Goal: Information Seeking & Learning: Learn about a topic

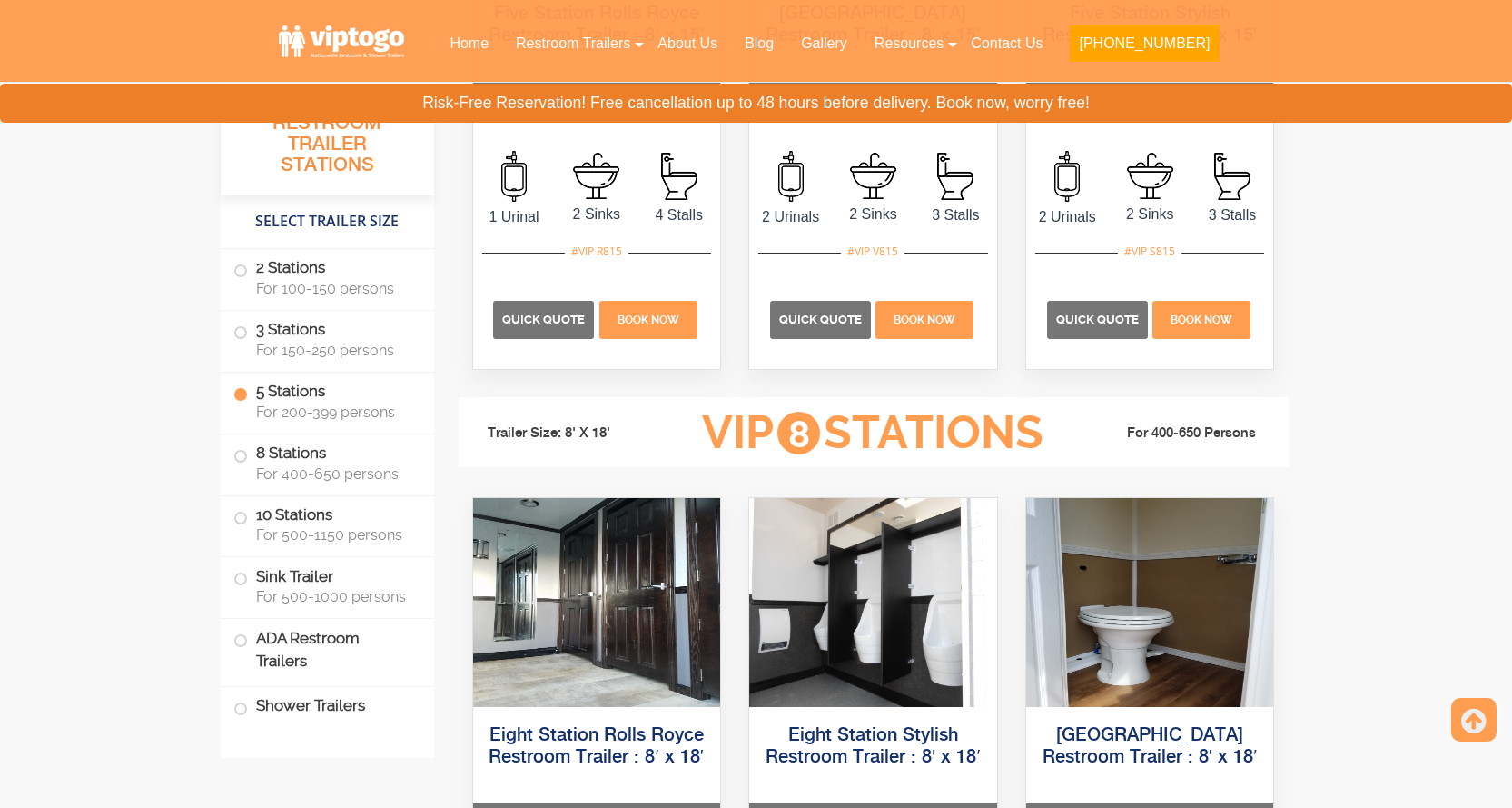
scroll to position [3270, 0]
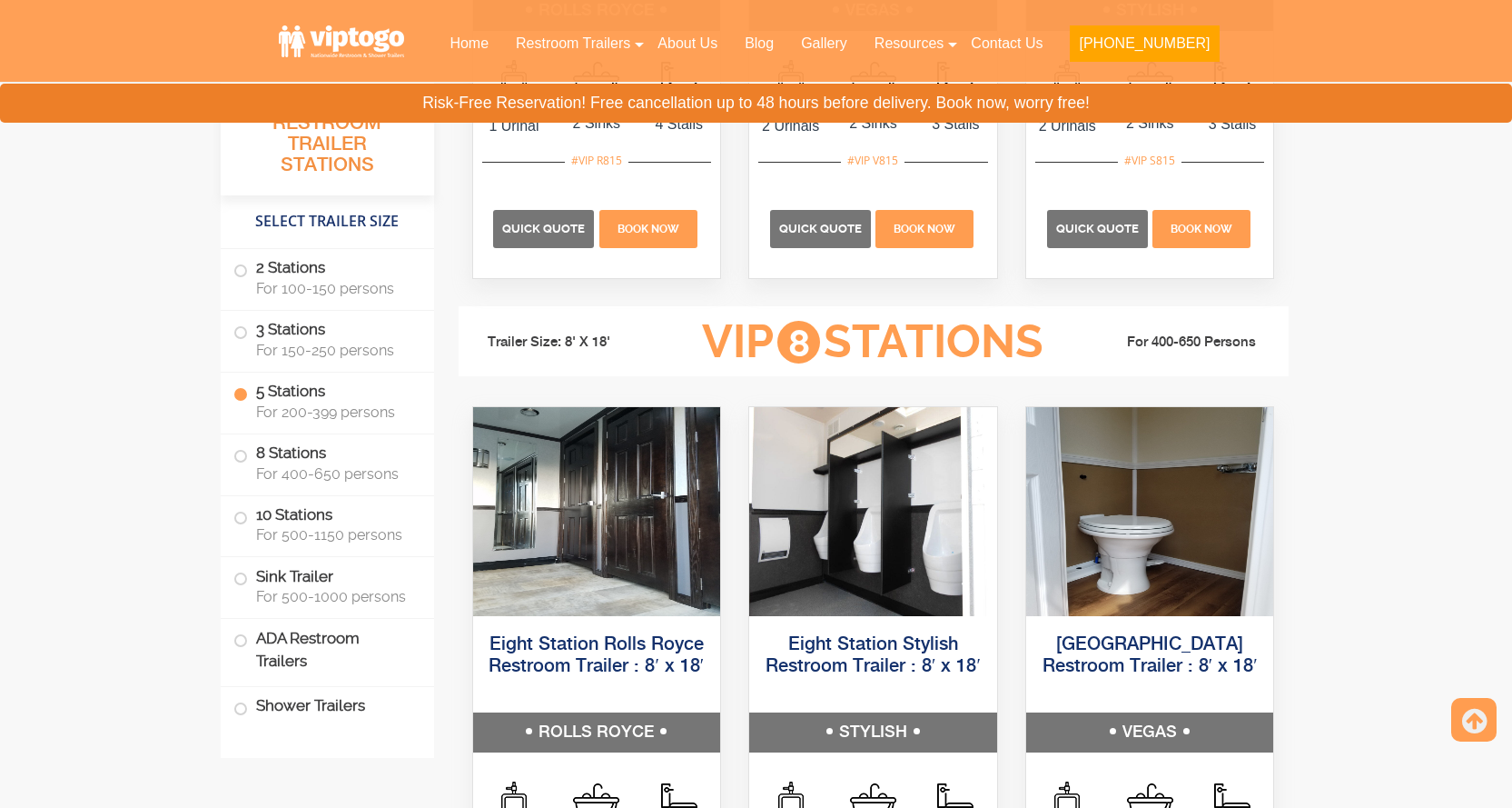
click at [732, 480] on div "Eight Station Rolls Royce Restroom Trailer : 8′ x 18′ 3 Sinks" at bounding box center [597, 716] width 277 height 621
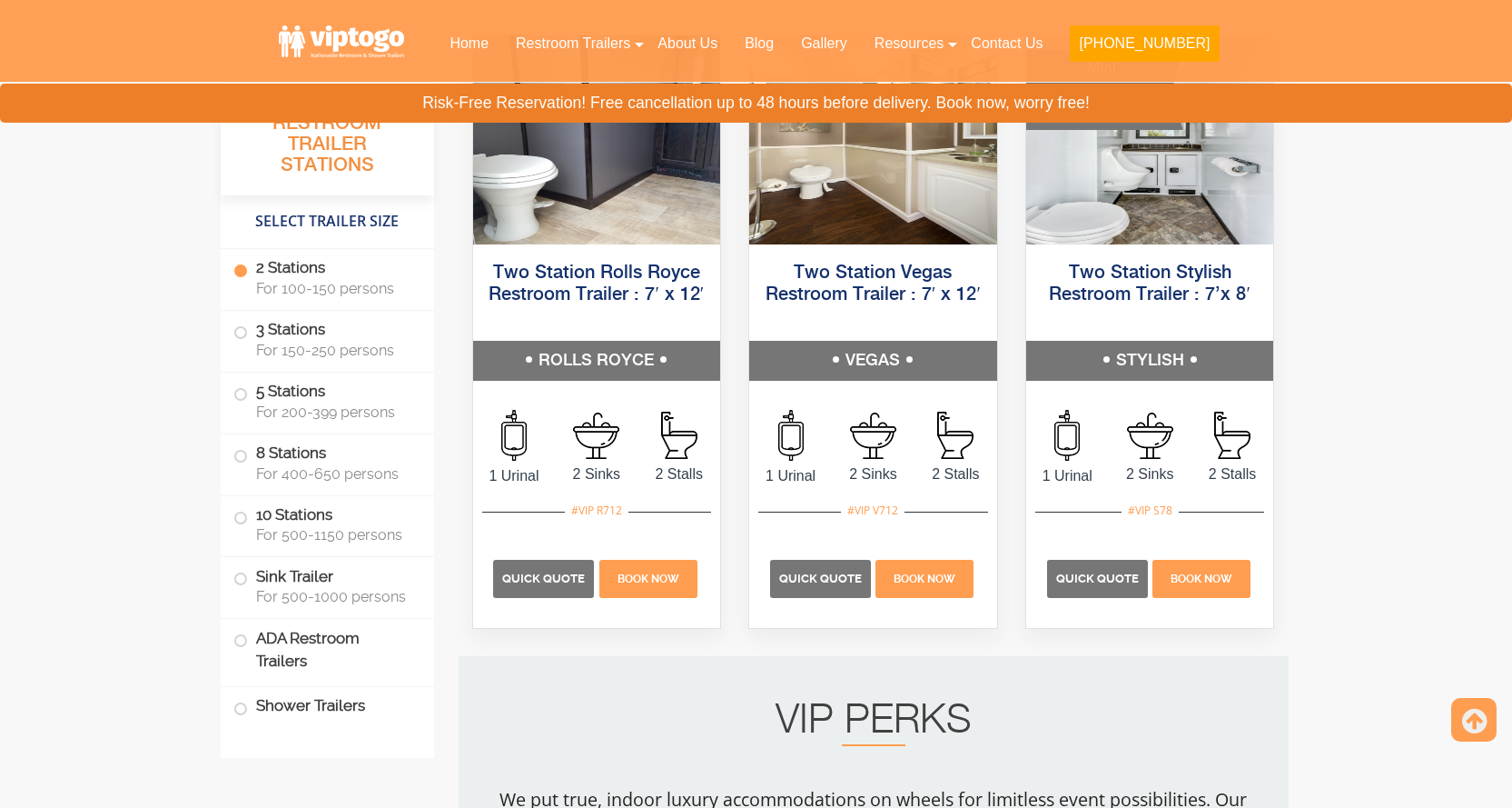
scroll to position [727, 0]
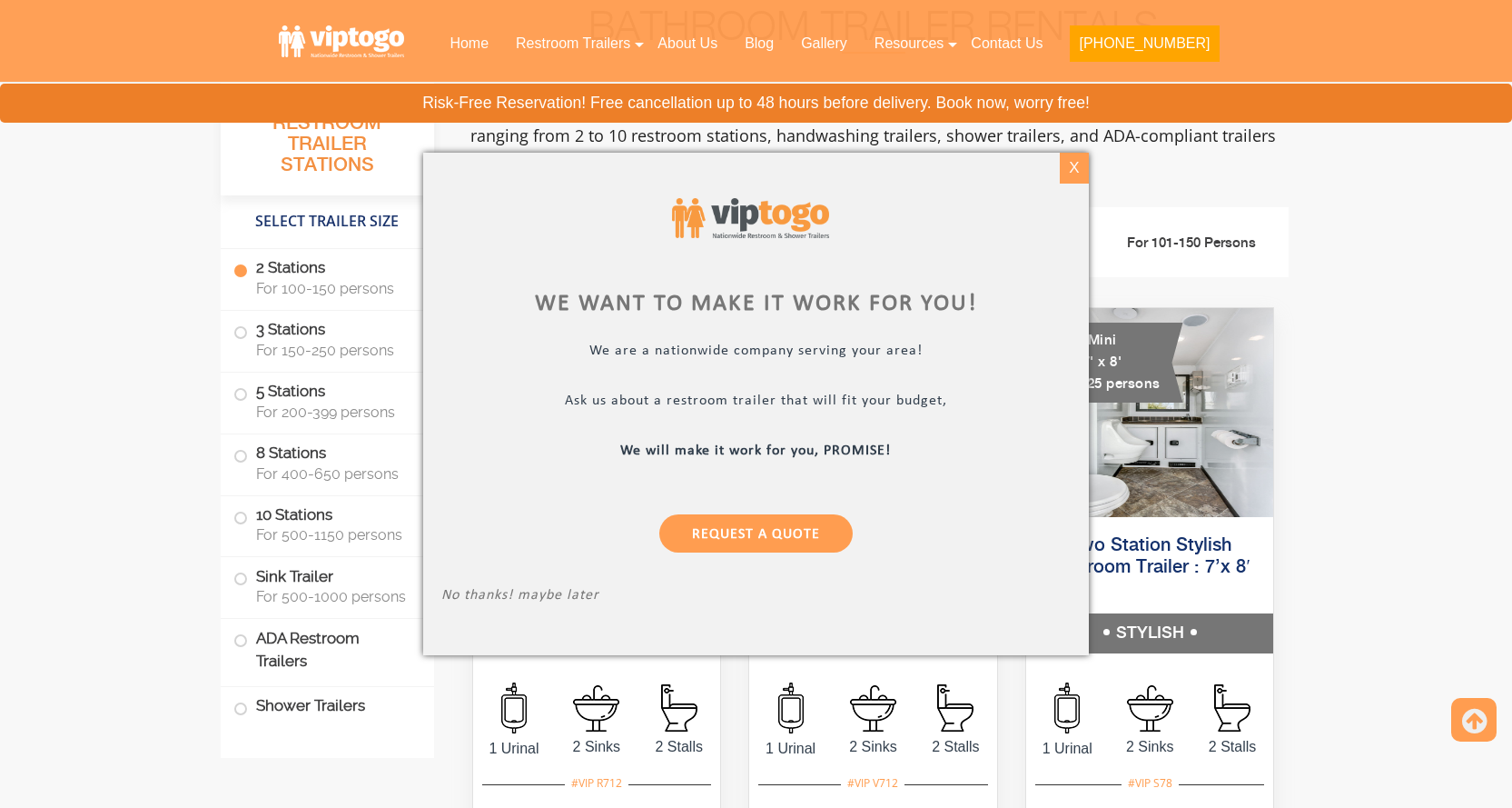
click at [1070, 170] on div "X" at bounding box center [1074, 167] width 28 height 31
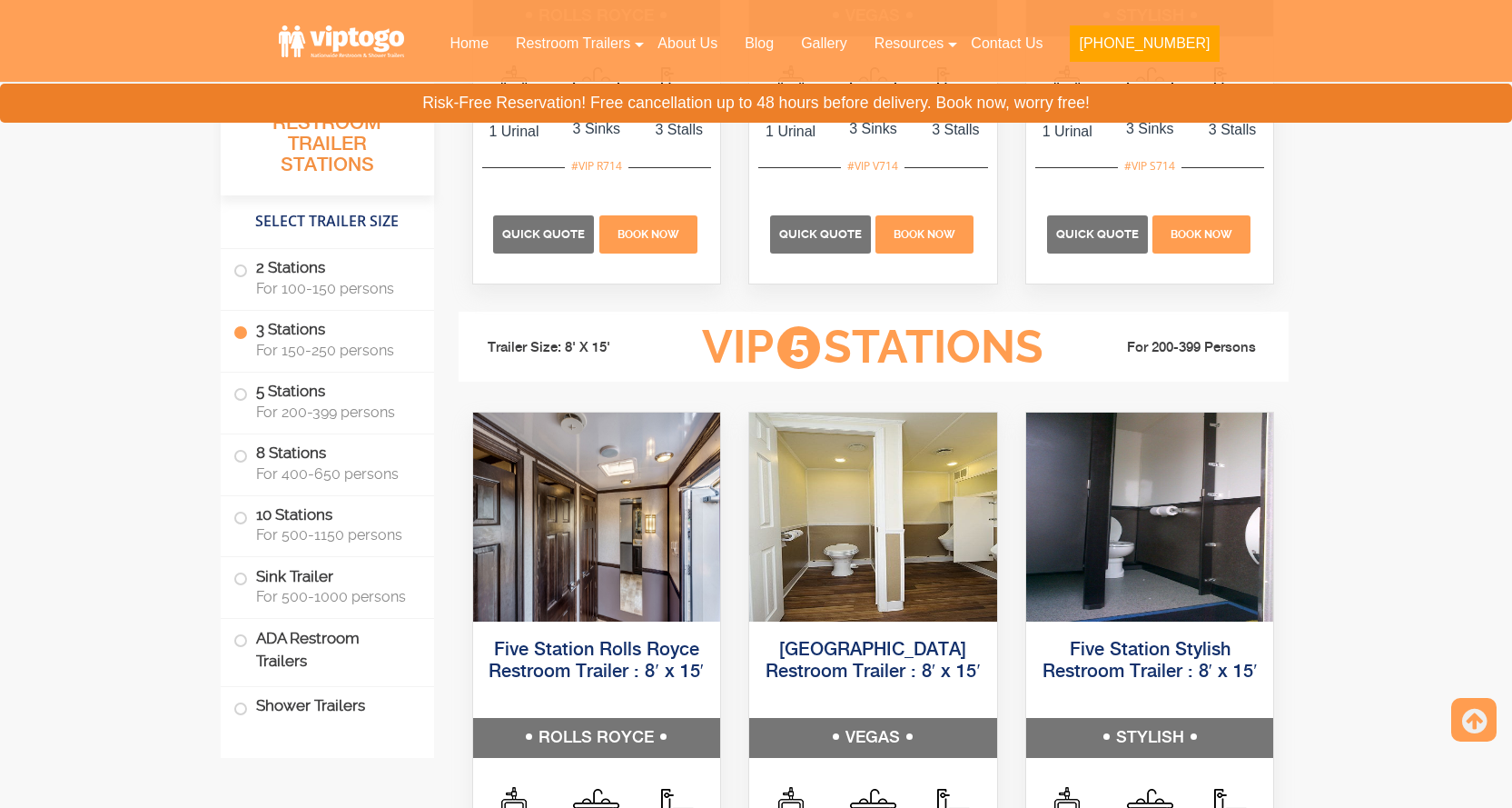
scroll to position [2634, 0]
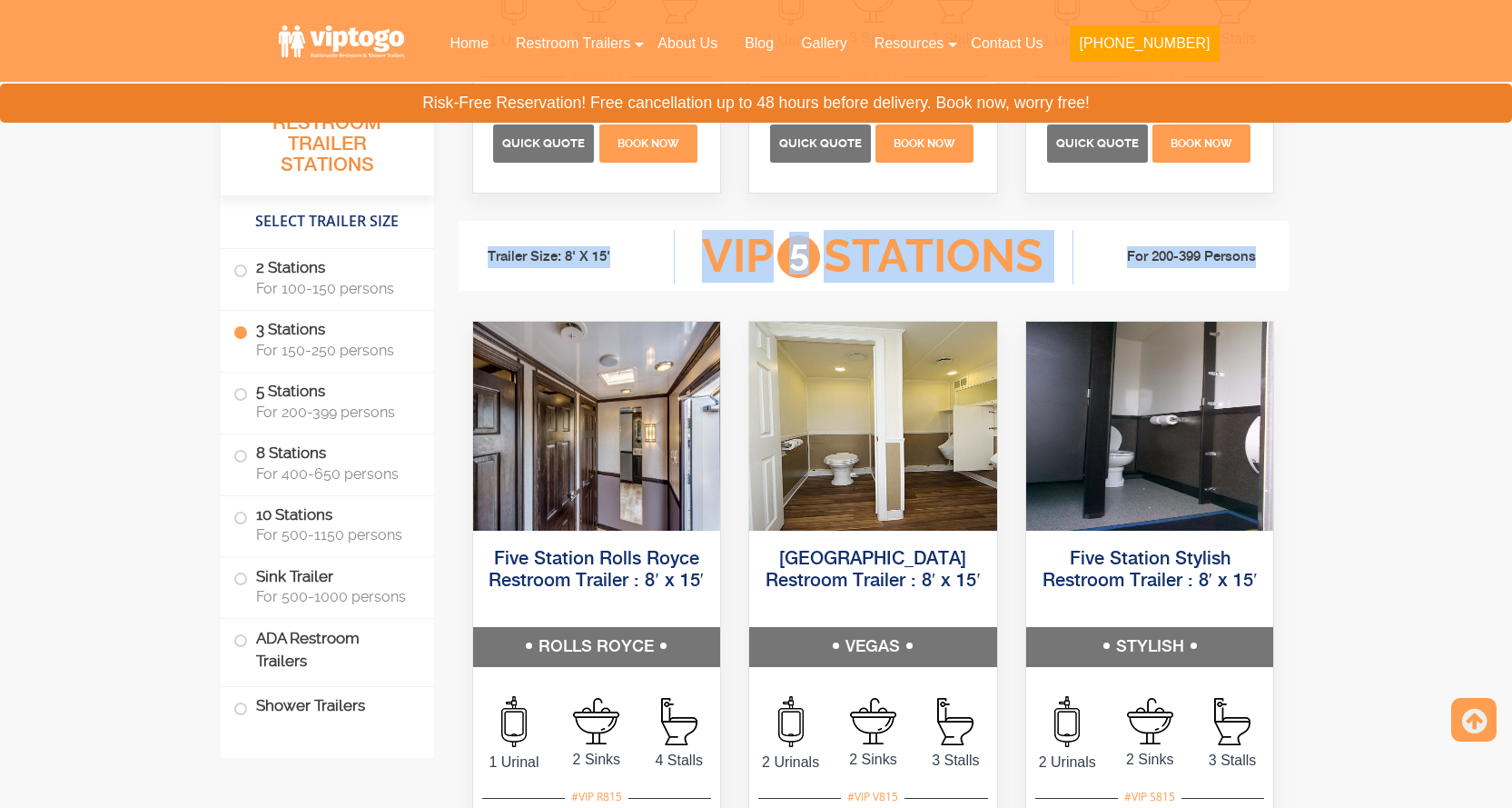
drag, startPoint x: 489, startPoint y: 254, endPoint x: 1288, endPoint y: 265, distance: 799.1
click at [1288, 265] on ul "Trailer Size: 8' X 15' VIP 5 Stations For 200-399 Persons" at bounding box center [873, 255] width 830 height 70
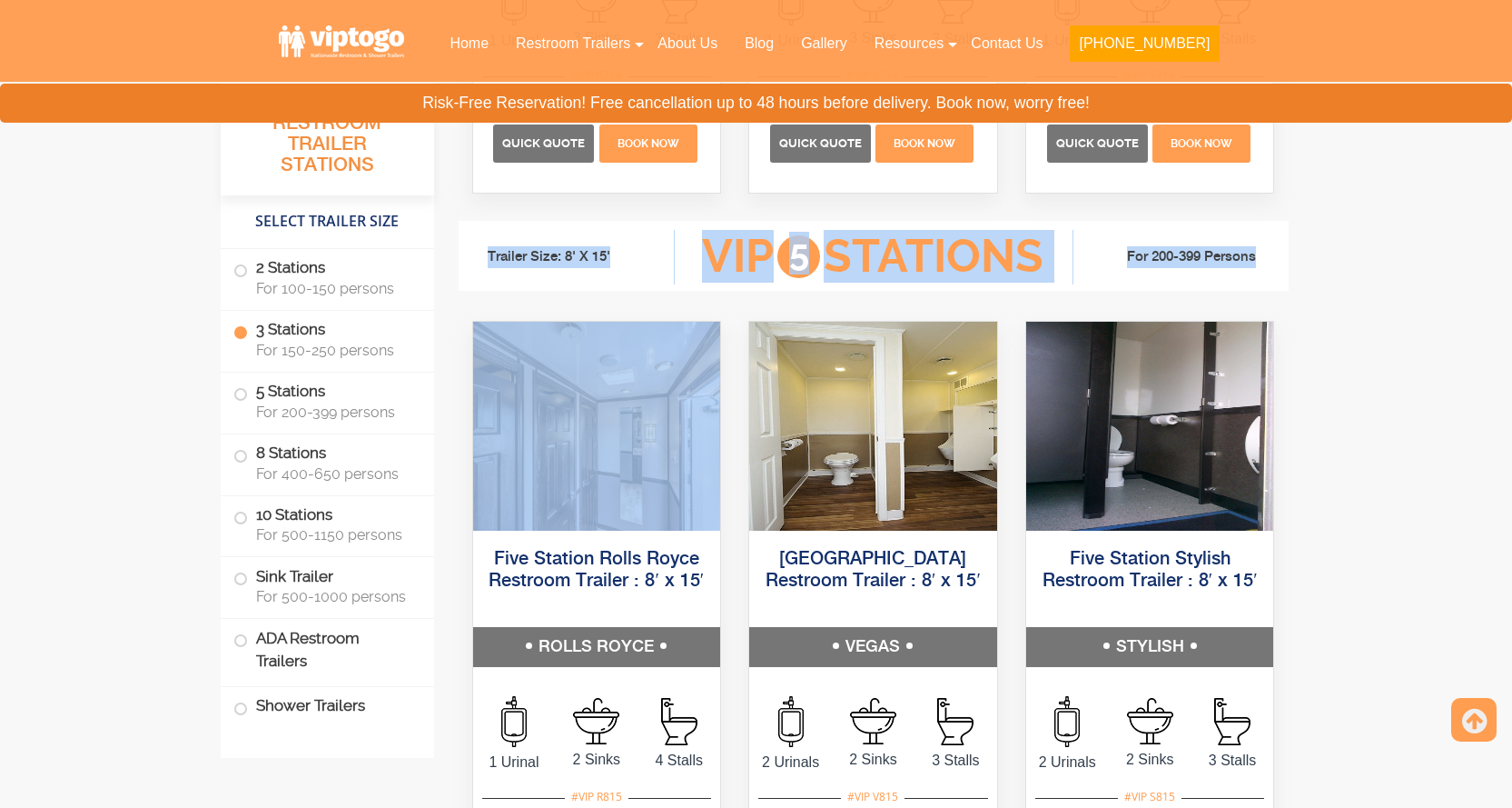
drag, startPoint x: 488, startPoint y: 253, endPoint x: 737, endPoint y: 397, distance: 287.6
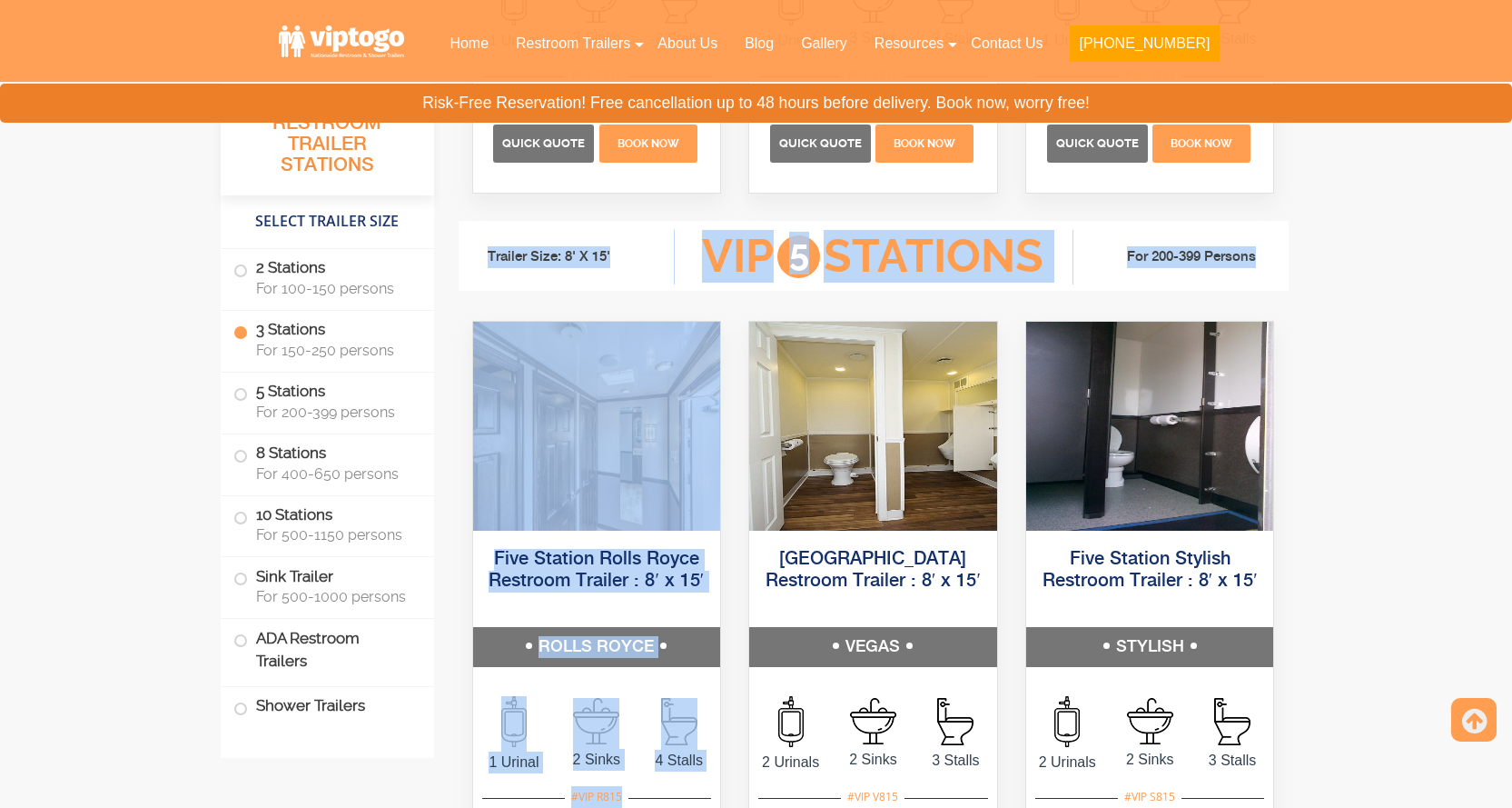
click at [737, 396] on div "[GEOGRAPHIC_DATA] Restroom Trailer : 8′ x 15′ 2 Urinals" at bounding box center [873, 631] width 277 height 621
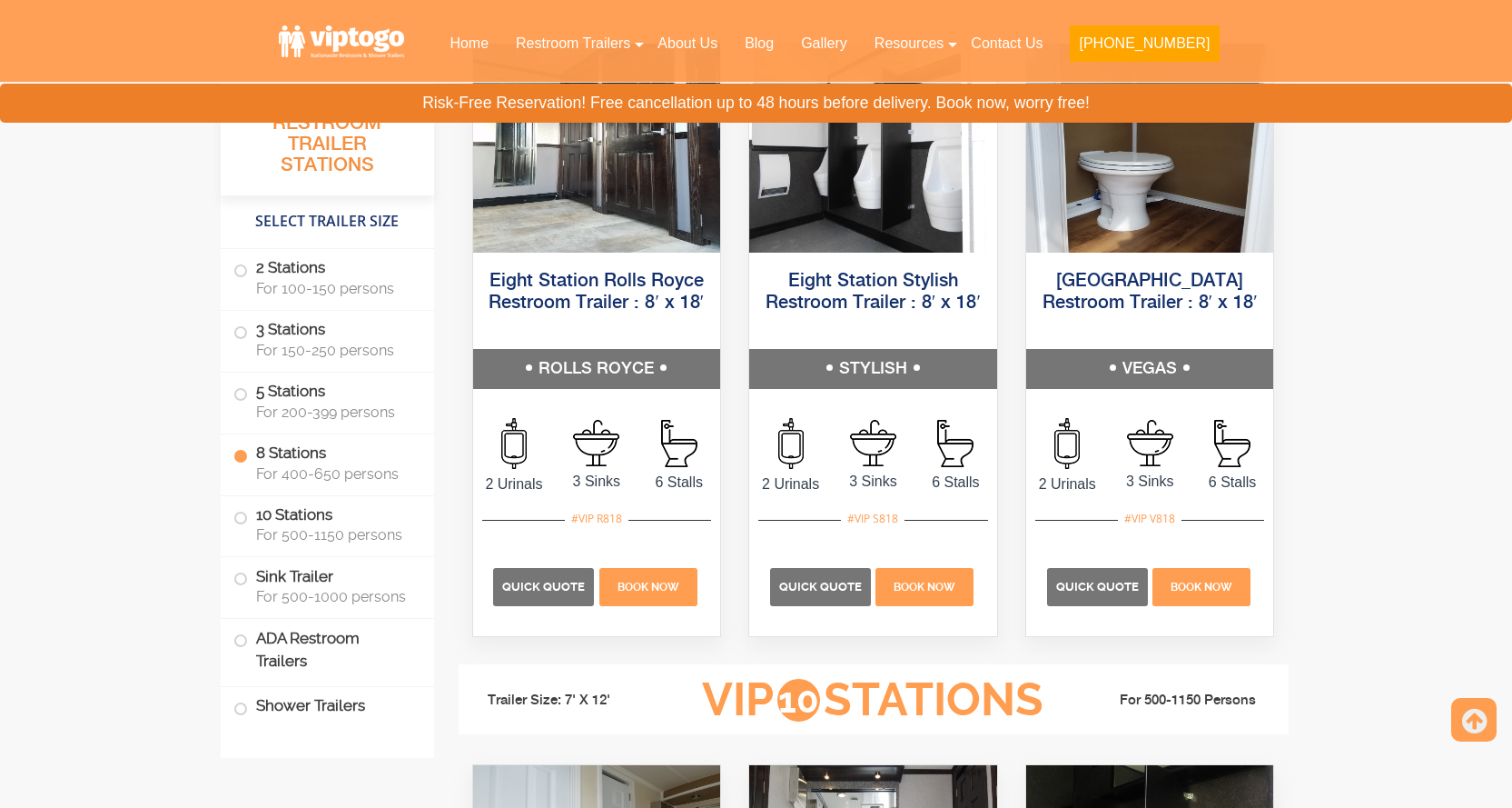
scroll to position [3815, 0]
